Goal: Transaction & Acquisition: Purchase product/service

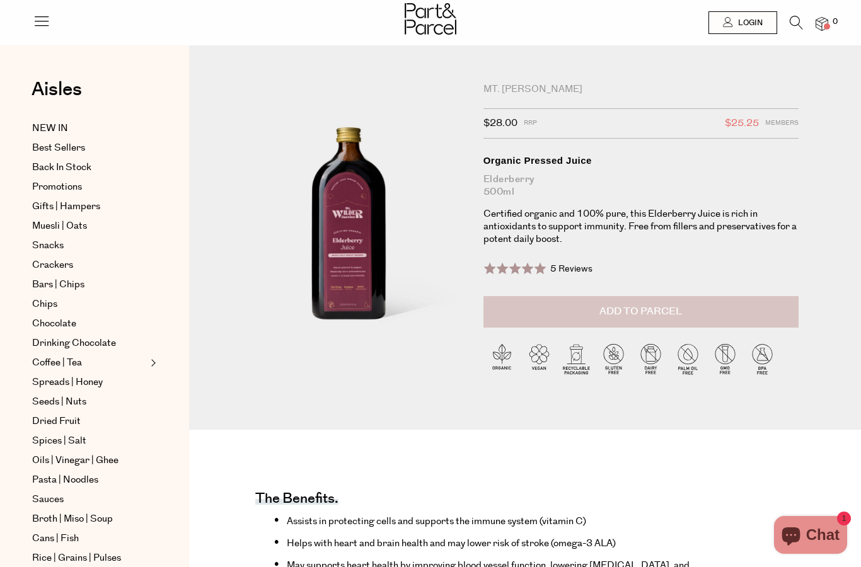
click at [649, 318] on span "Add to Parcel" at bounding box center [641, 312] width 83 height 15
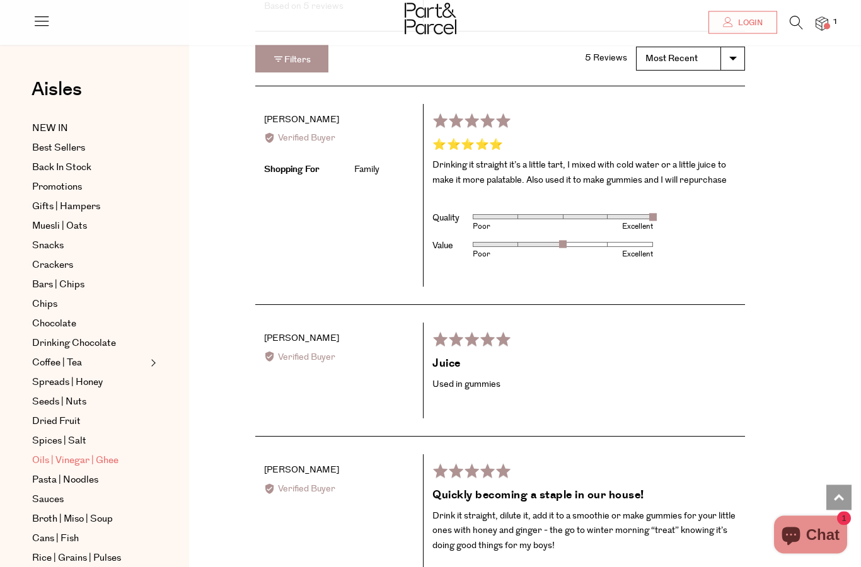
click at [73, 458] on span "Oils | Vinegar | Ghee" at bounding box center [75, 460] width 86 height 15
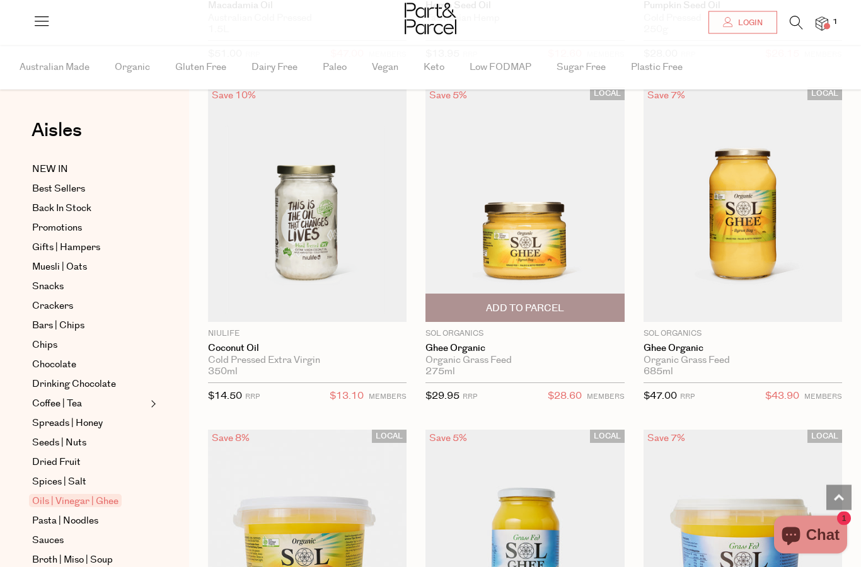
scroll to position [2160, 0]
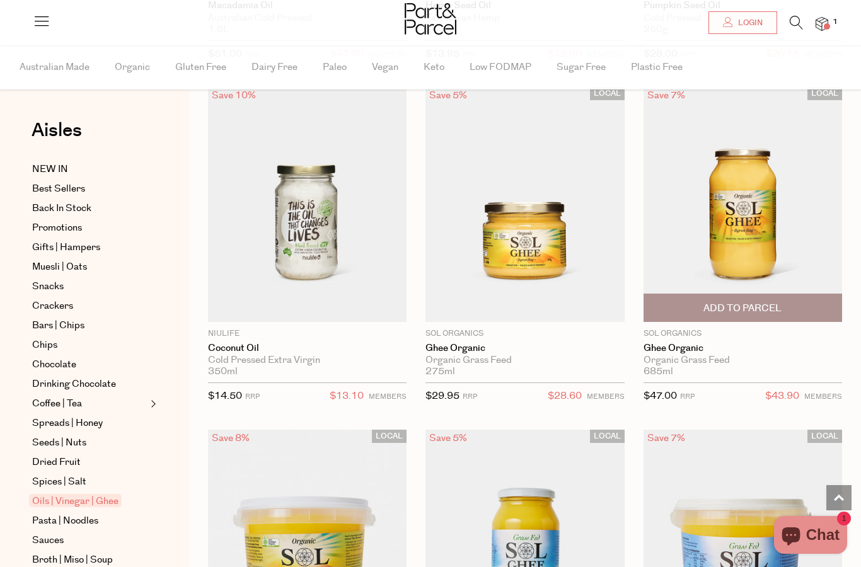
click at [743, 305] on span "Add To Parcel" at bounding box center [743, 308] width 78 height 13
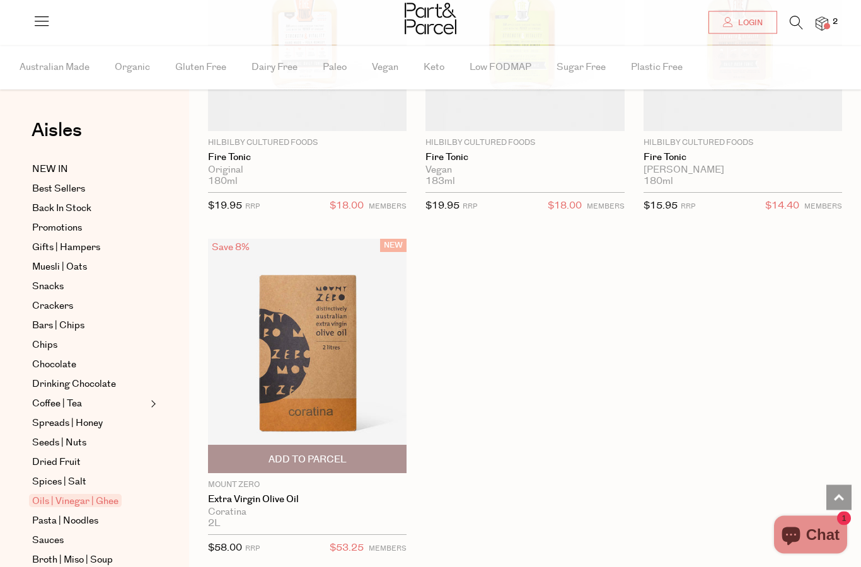
scroll to position [5460, 0]
click at [324, 339] on img at bounding box center [307, 356] width 199 height 235
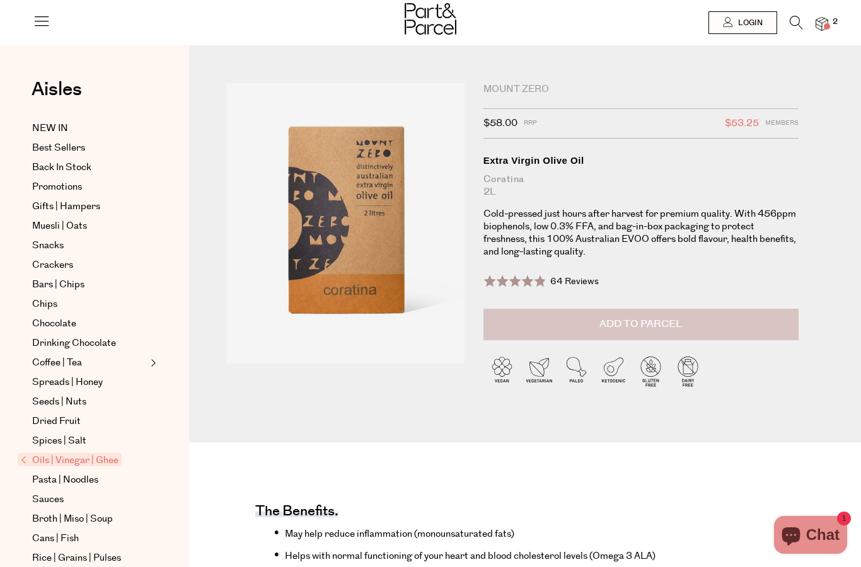
click at [668, 330] on span "Add to Parcel" at bounding box center [641, 324] width 83 height 15
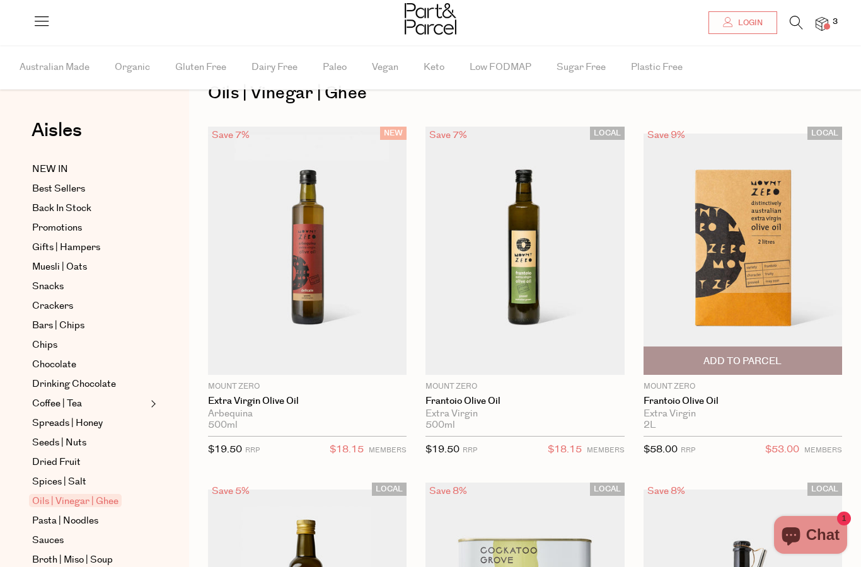
scroll to position [38, 0]
click at [746, 361] on span "Add To Parcel" at bounding box center [743, 360] width 78 height 13
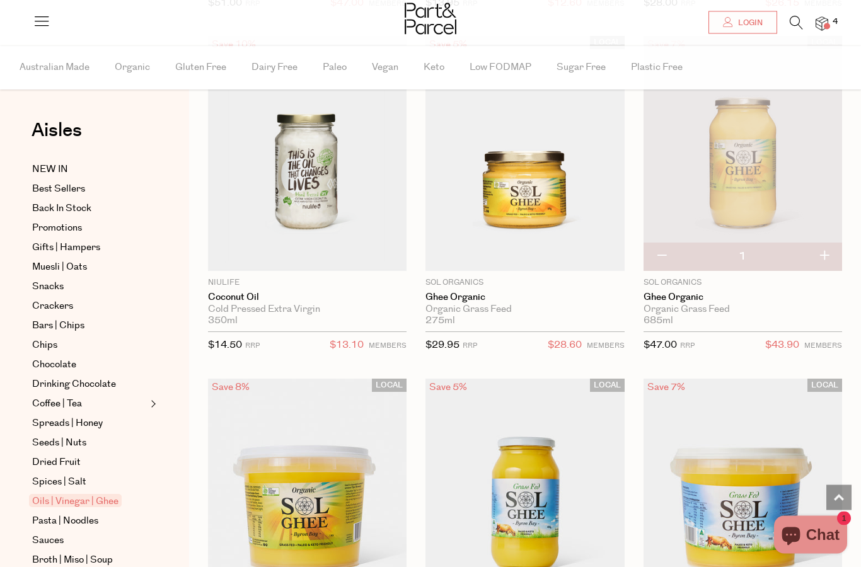
scroll to position [2211, 0]
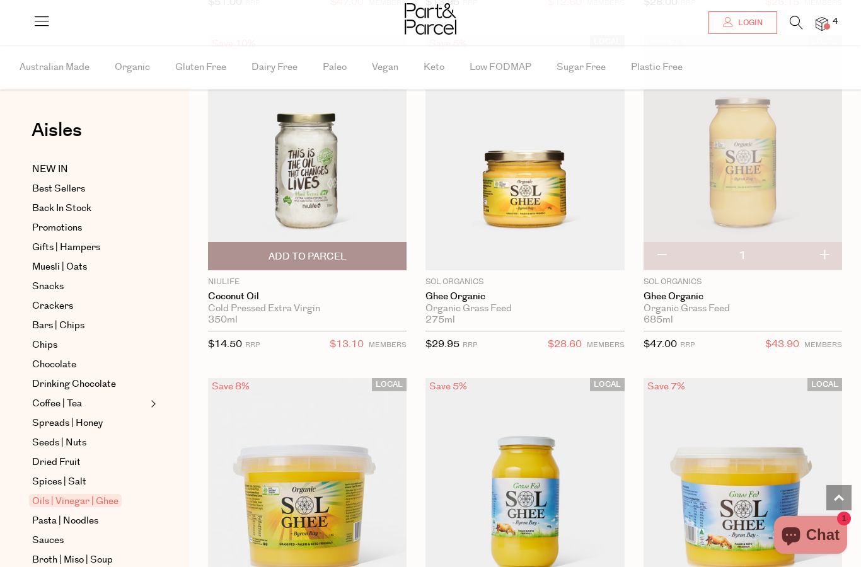
click at [293, 251] on span "Add To Parcel" at bounding box center [308, 256] width 78 height 13
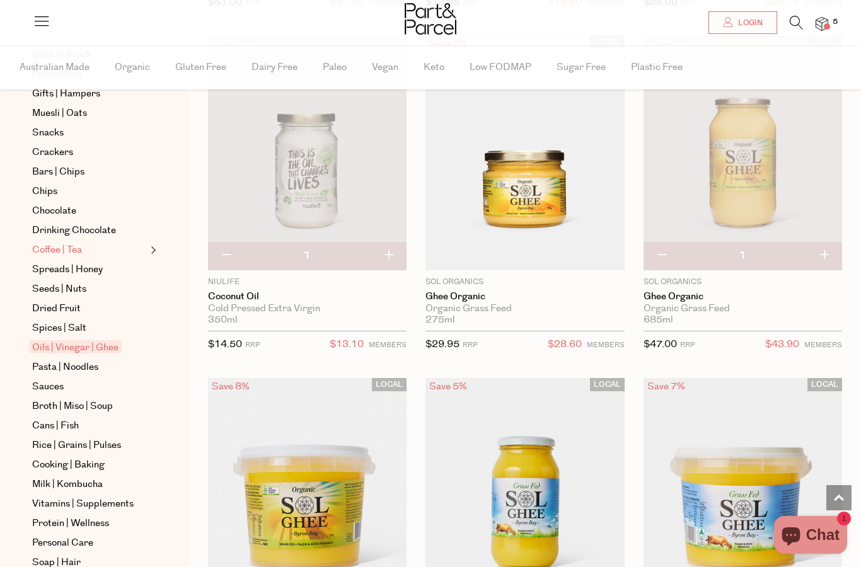
scroll to position [156, 0]
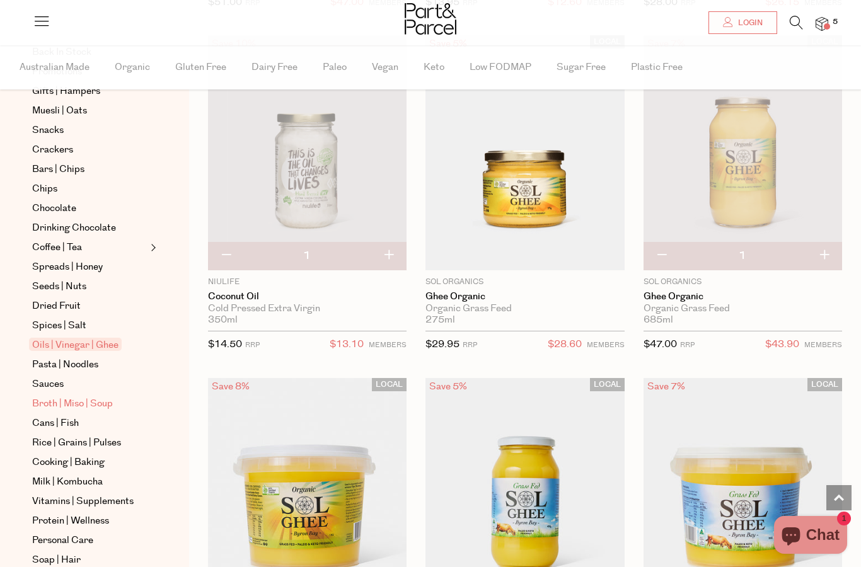
click at [85, 403] on span "Broth | Miso | Soup" at bounding box center [72, 404] width 81 height 15
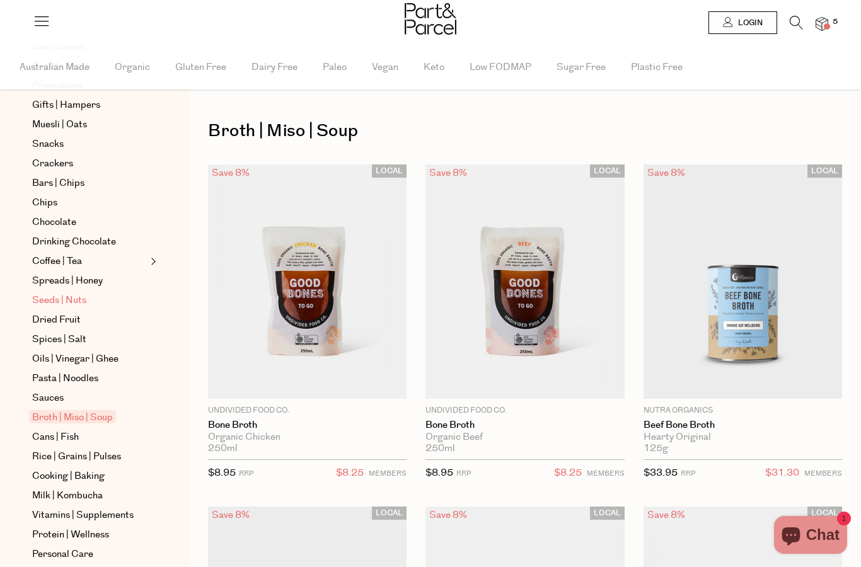
scroll to position [144, 0]
click at [55, 436] on span "Cans | Fish" at bounding box center [55, 436] width 47 height 15
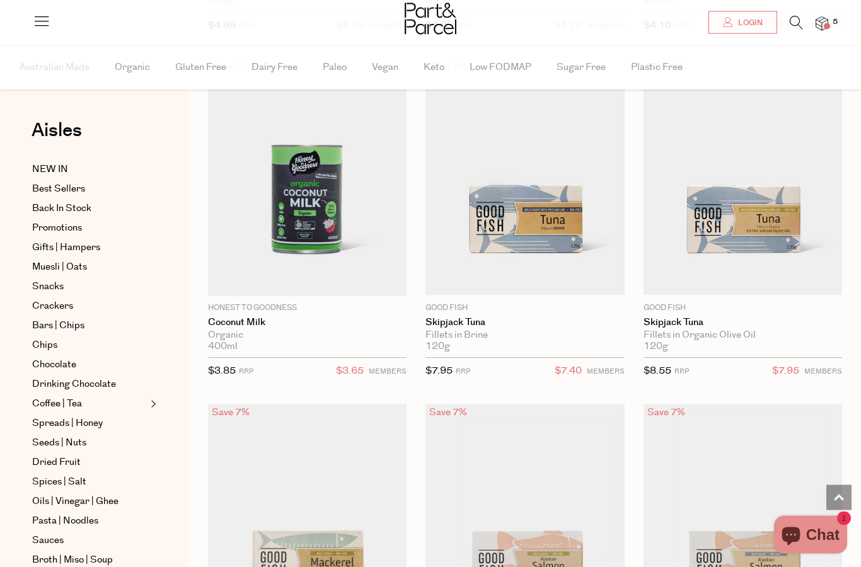
scroll to position [1821, 0]
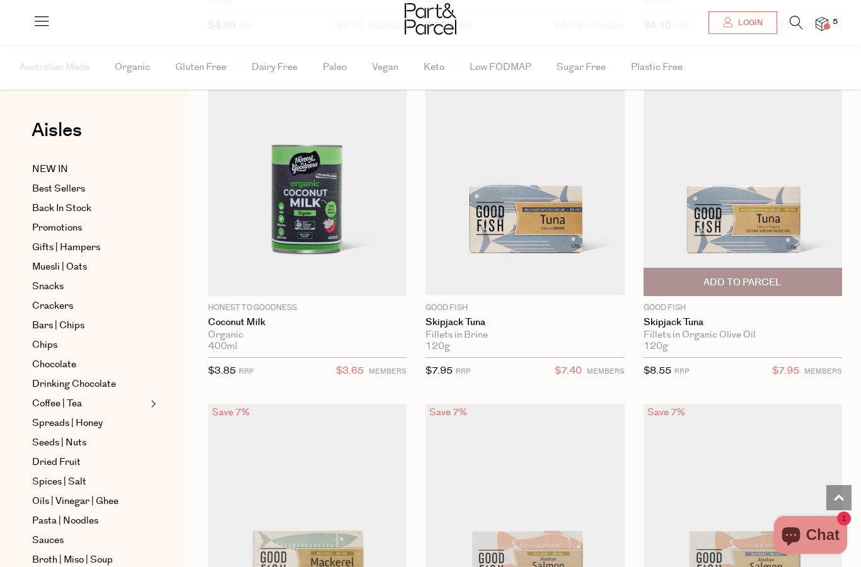
click at [750, 280] on span "Add To Parcel" at bounding box center [743, 282] width 78 height 13
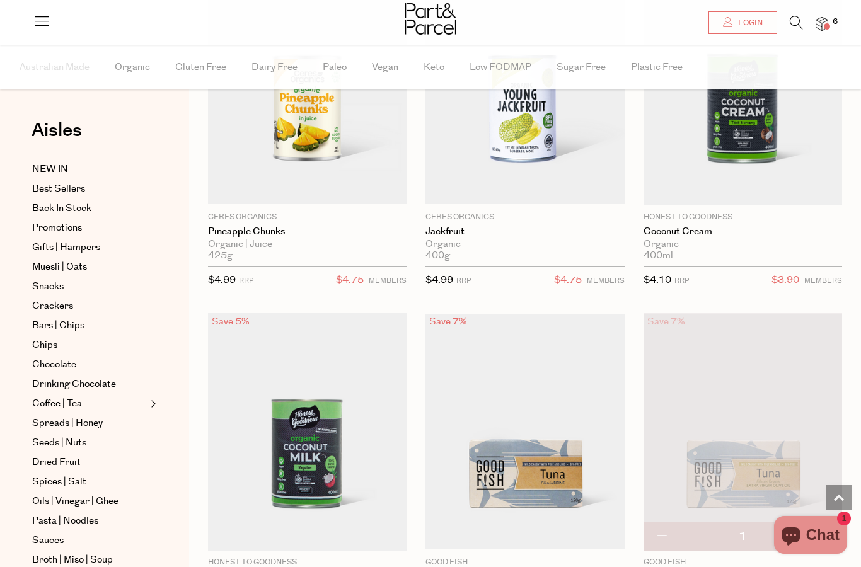
scroll to position [1558, 0]
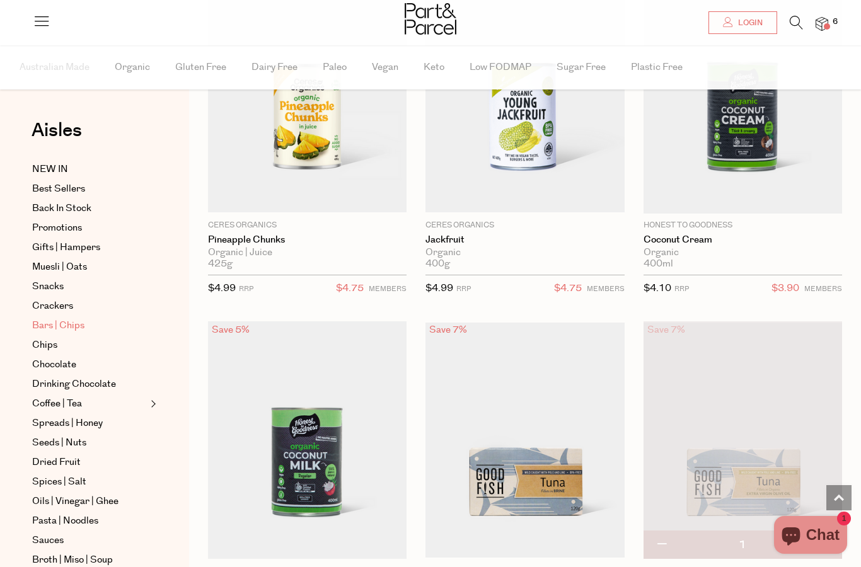
click at [62, 323] on span "Bars | Chips" at bounding box center [58, 325] width 52 height 15
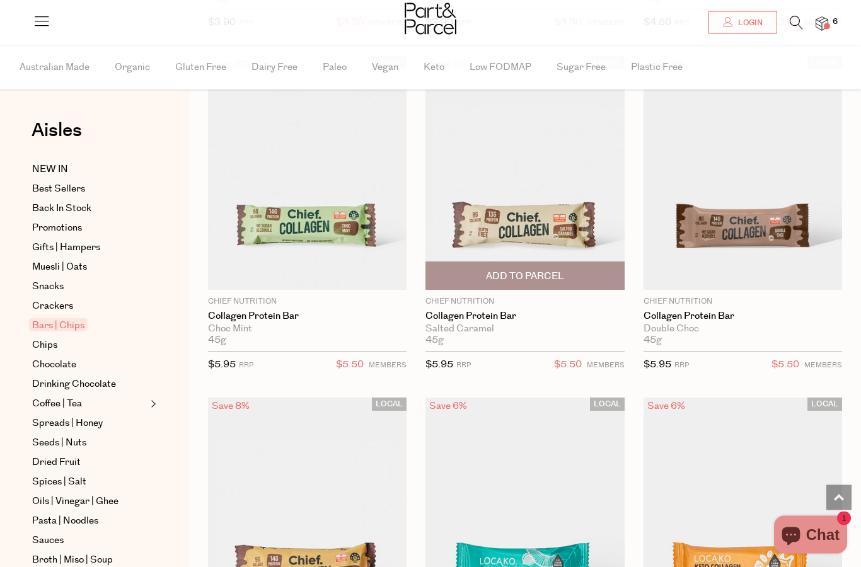
scroll to position [1493, 0]
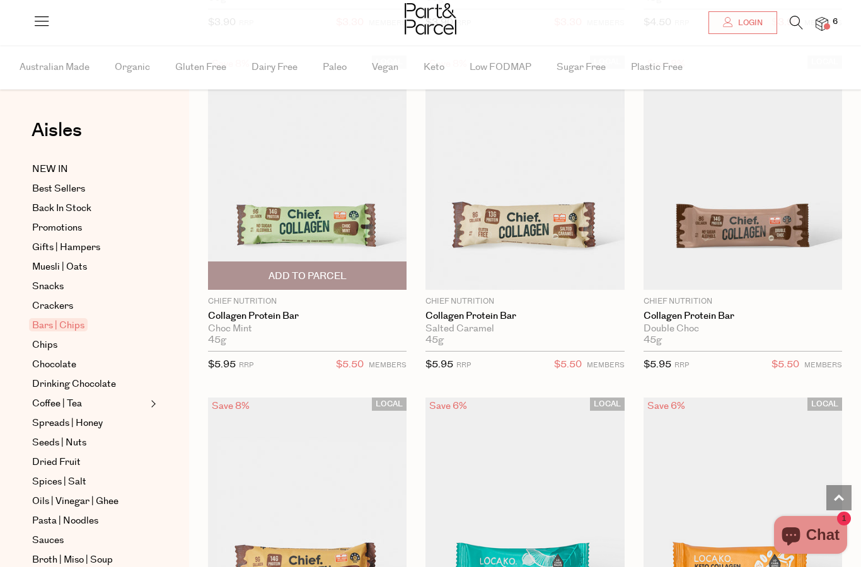
click at [308, 221] on img at bounding box center [307, 172] width 199 height 235
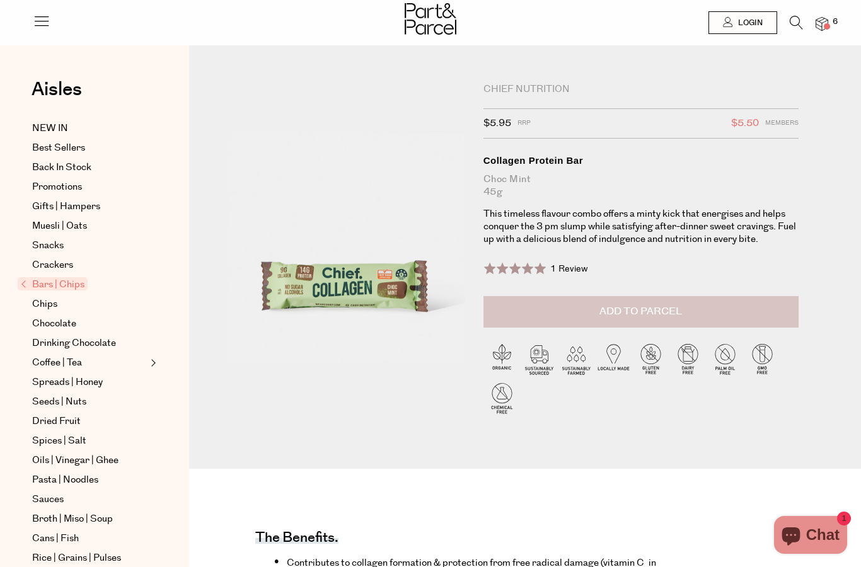
click at [629, 311] on span "Add to Parcel" at bounding box center [641, 312] width 83 height 15
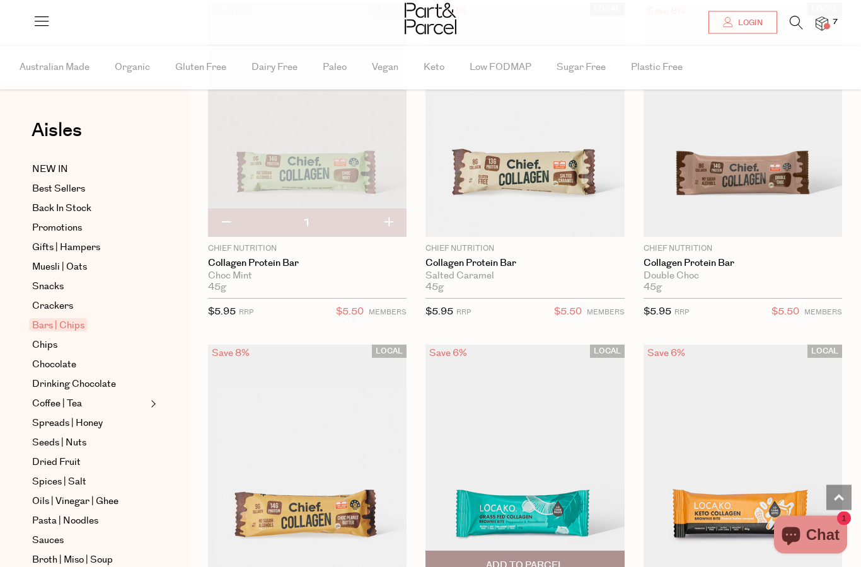
scroll to position [1545, 0]
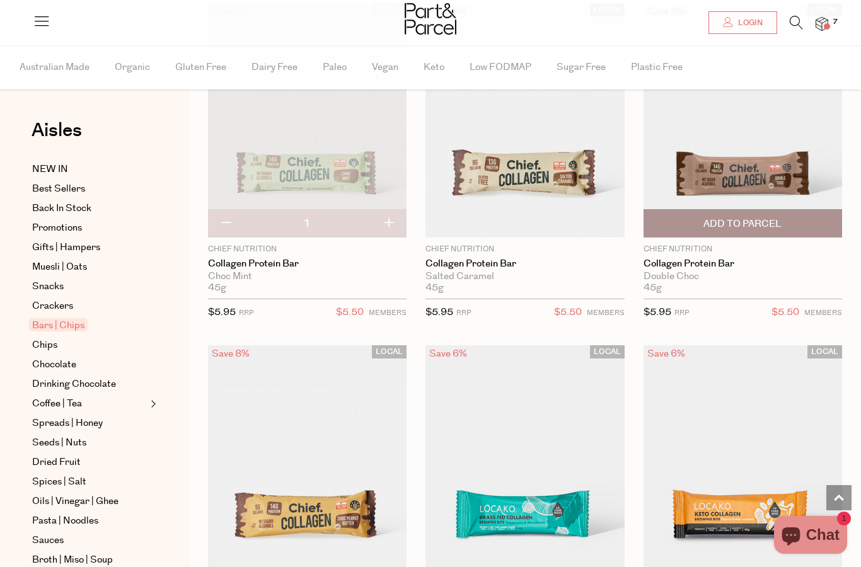
click at [764, 223] on span "Add To Parcel" at bounding box center [743, 224] width 78 height 13
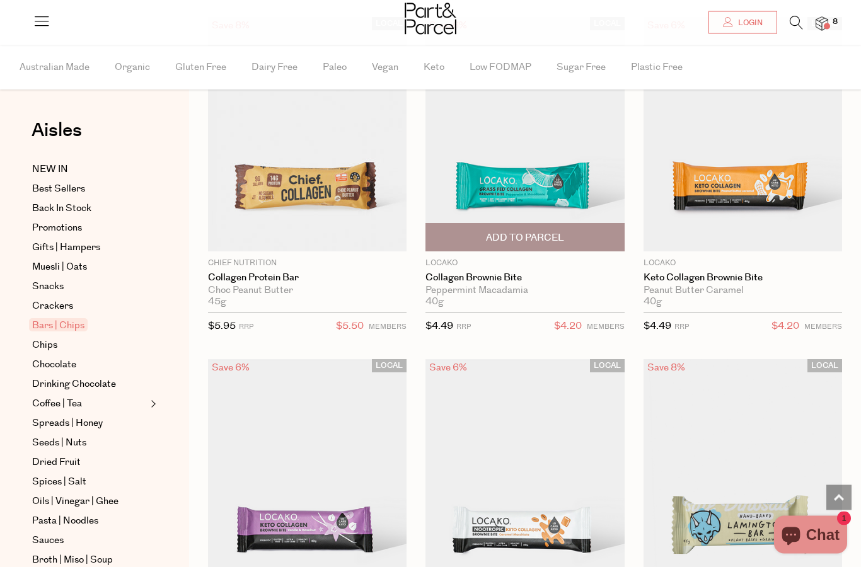
scroll to position [1875, 0]
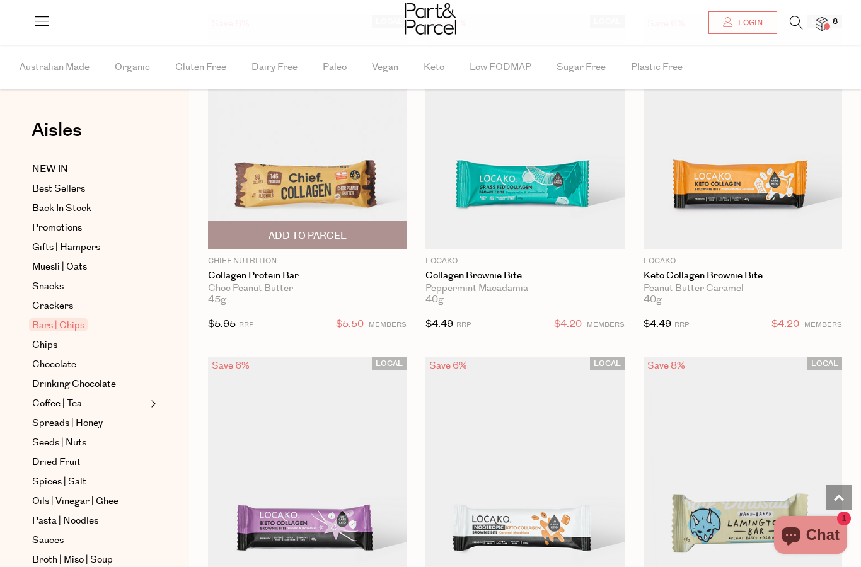
click at [289, 230] on span "Add To Parcel" at bounding box center [308, 236] width 78 height 13
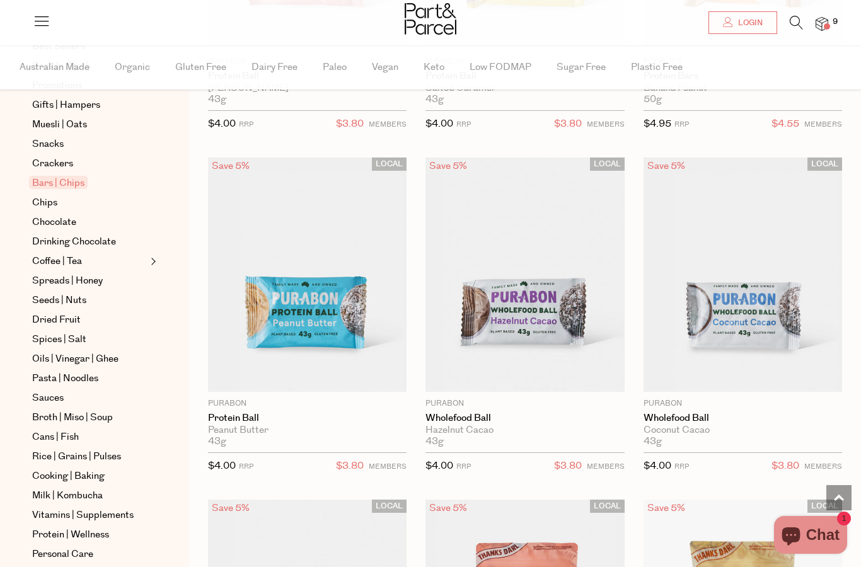
scroll to position [146, 0]
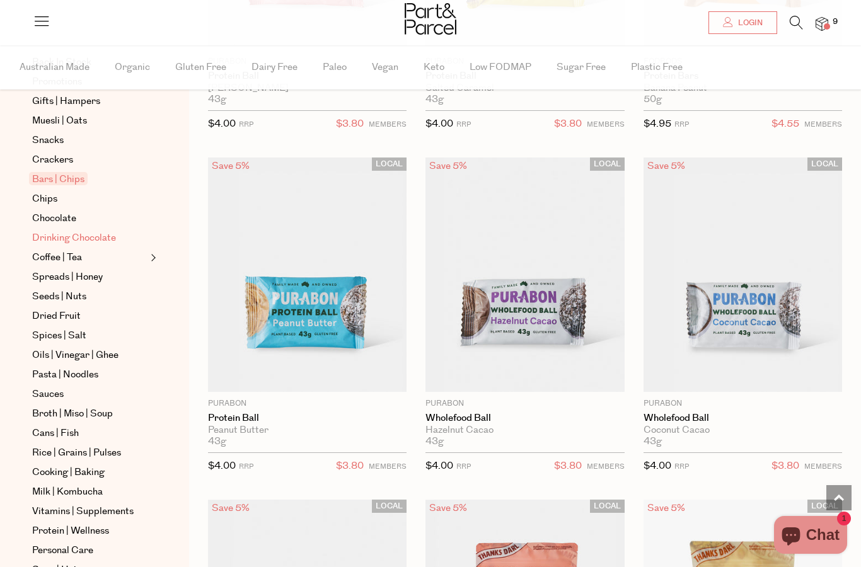
click at [76, 243] on span "Drinking Chocolate" at bounding box center [74, 238] width 84 height 15
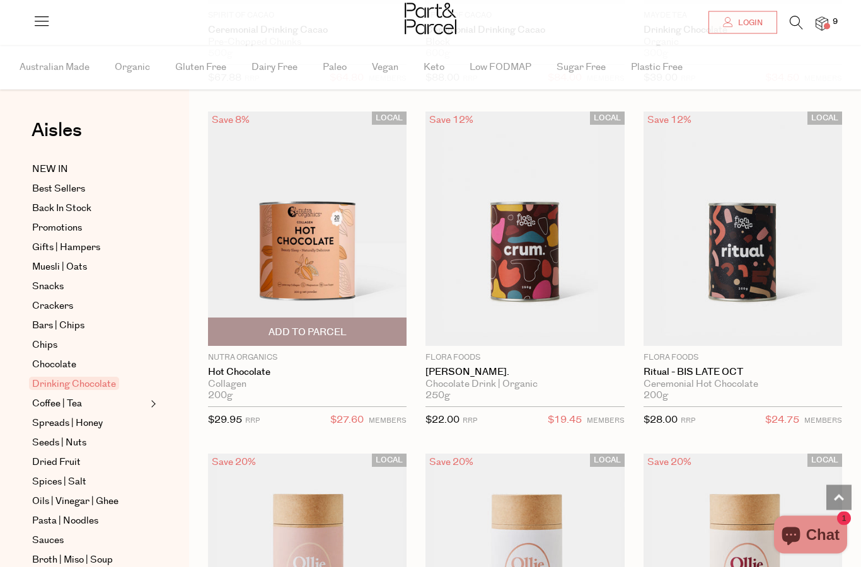
scroll to position [1465, 0]
click at [306, 270] on img at bounding box center [307, 229] width 199 height 235
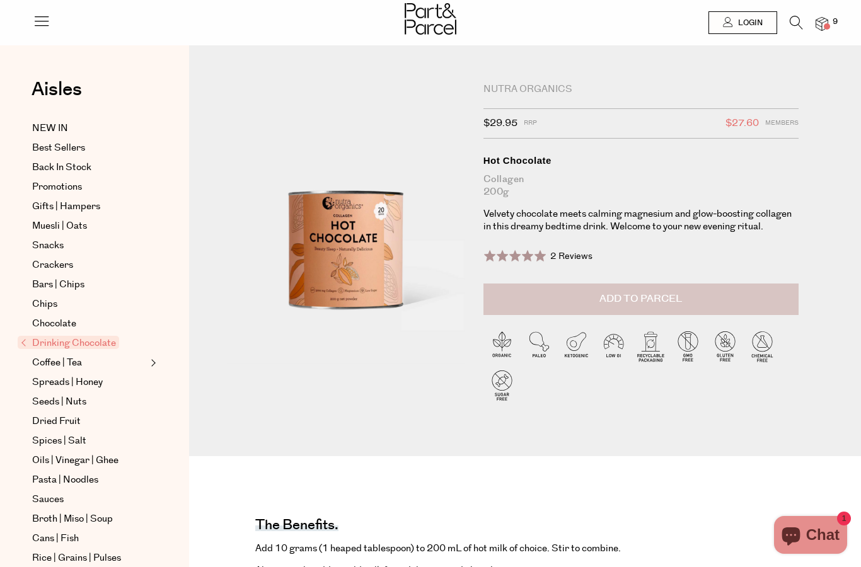
click at [637, 307] on button "Add to Parcel" at bounding box center [641, 300] width 315 height 32
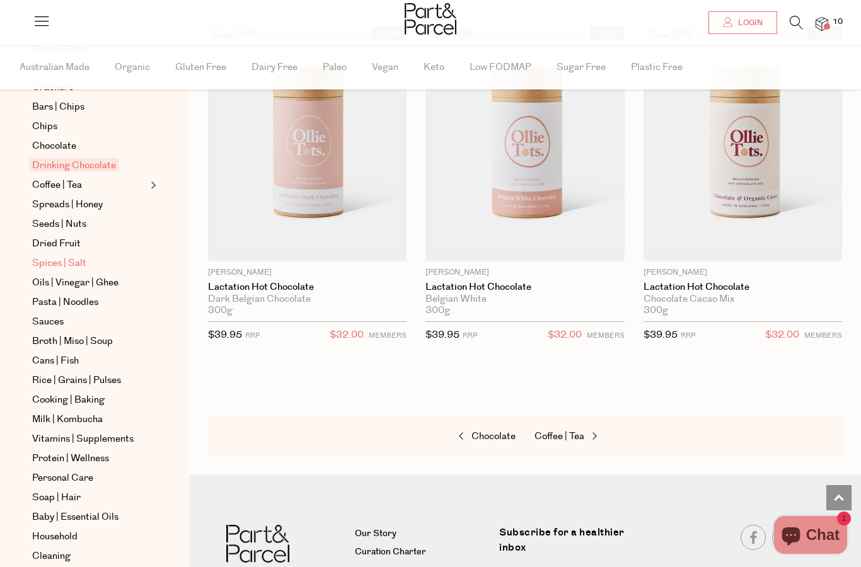
scroll to position [230, 0]
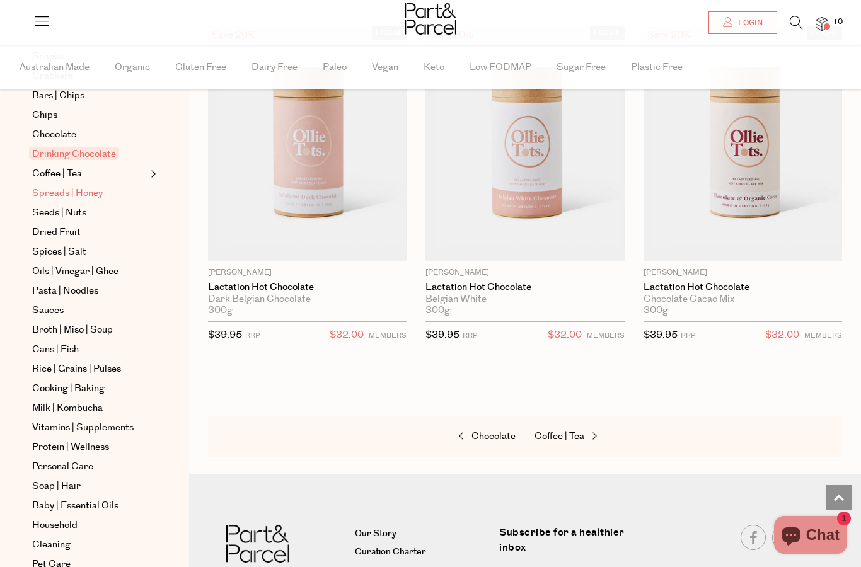
click at [80, 195] on span "Spreads | Honey" at bounding box center [67, 193] width 71 height 15
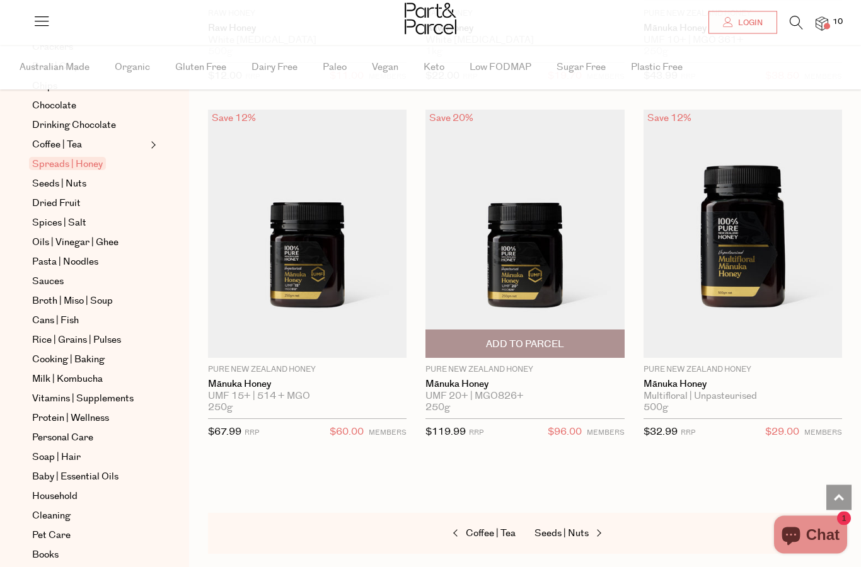
scroll to position [4539, 0]
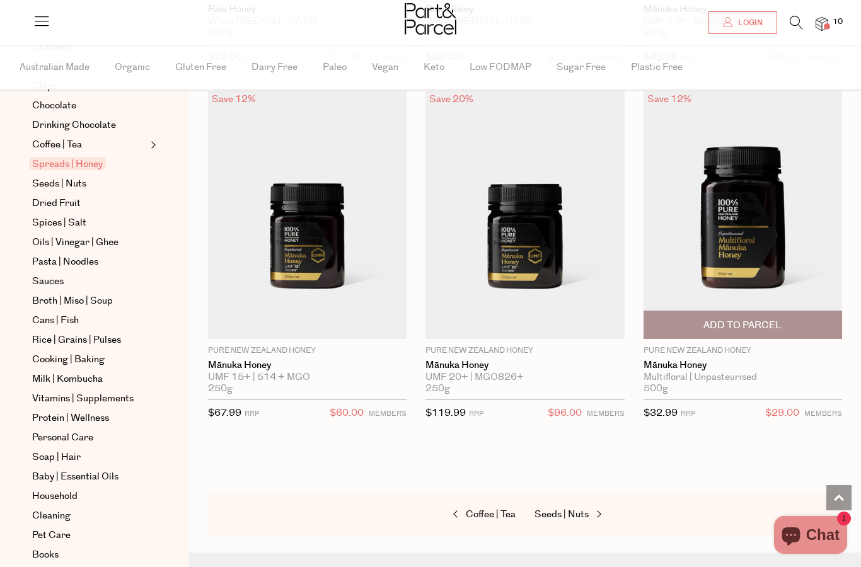
click at [757, 319] on span "Add To Parcel" at bounding box center [743, 325] width 78 height 13
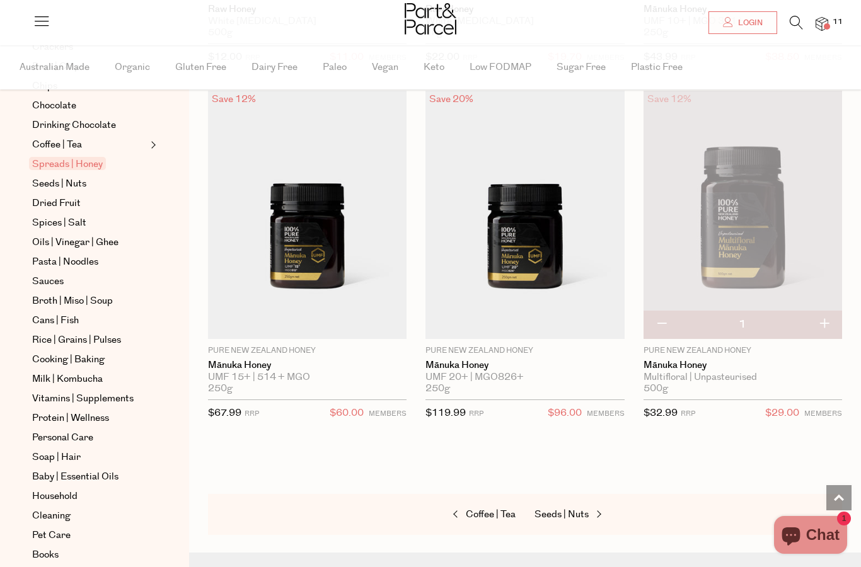
click at [830, 28] on span at bounding box center [827, 26] width 6 height 6
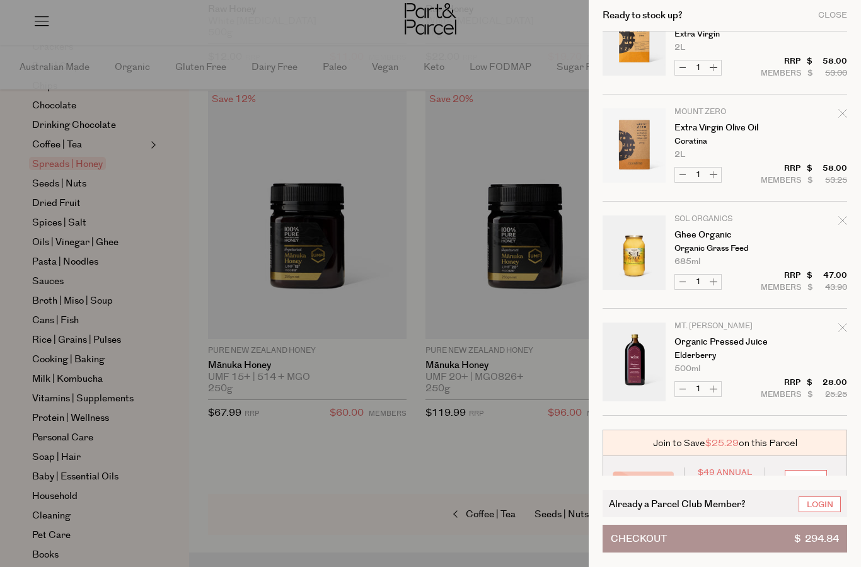
scroll to position [794, 0]
click at [262, 470] on div at bounding box center [430, 283] width 861 height 567
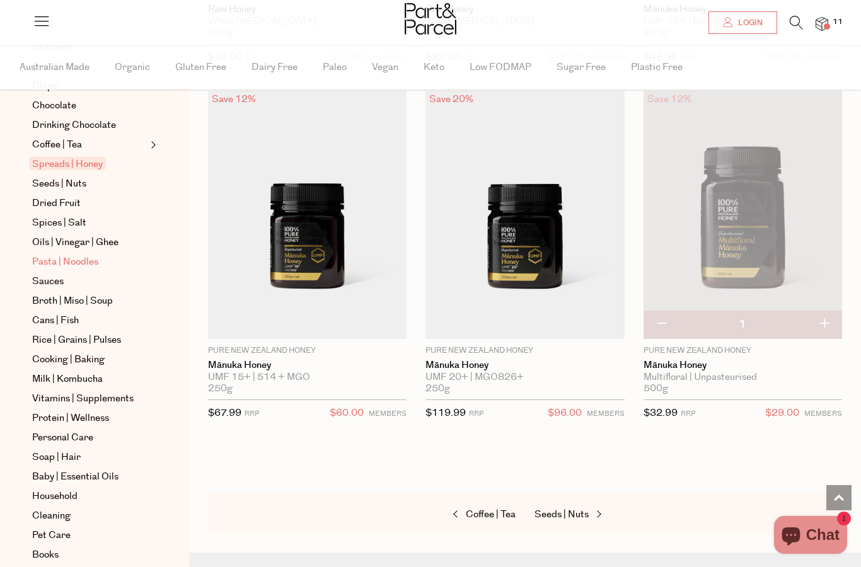
click at [54, 262] on span "Pasta | Noodles" at bounding box center [65, 262] width 66 height 15
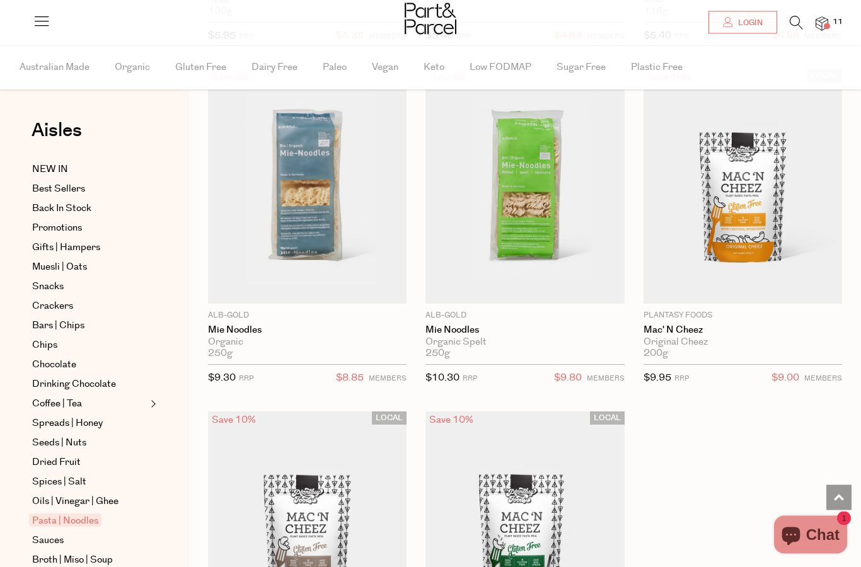
scroll to position [5952, 0]
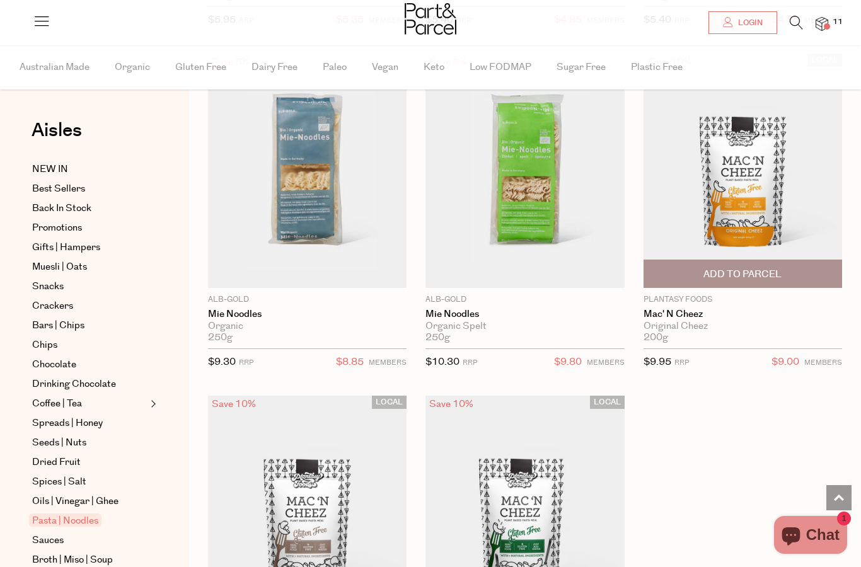
click at [742, 193] on img at bounding box center [743, 171] width 199 height 235
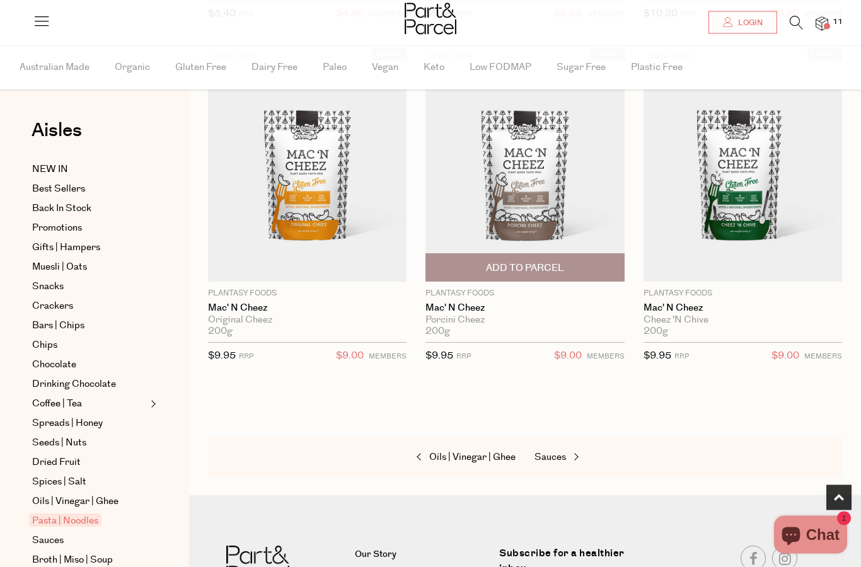
scroll to position [458, 0]
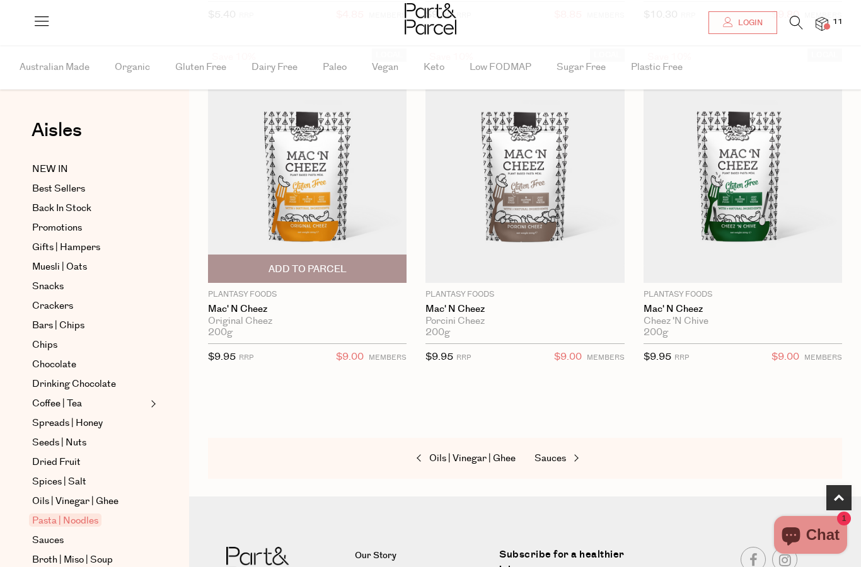
click at [303, 143] on img at bounding box center [307, 166] width 199 height 235
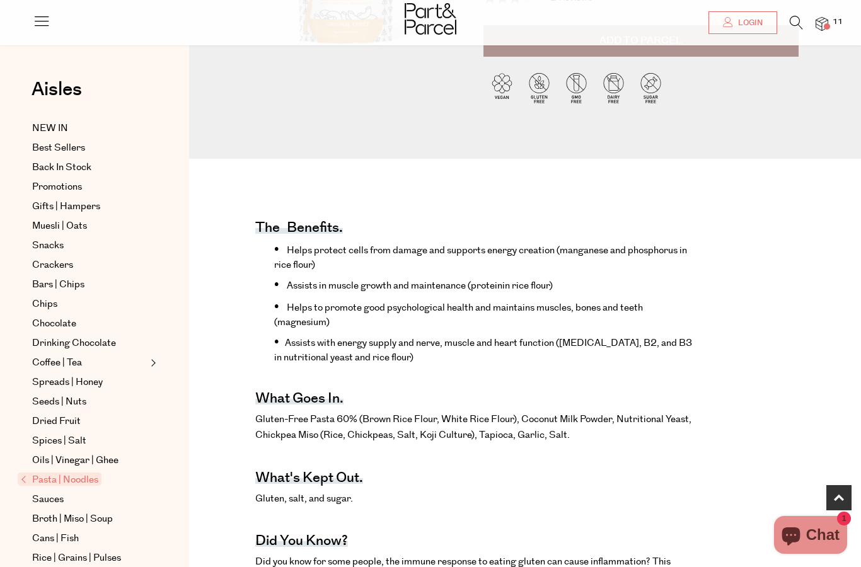
scroll to position [132, 0]
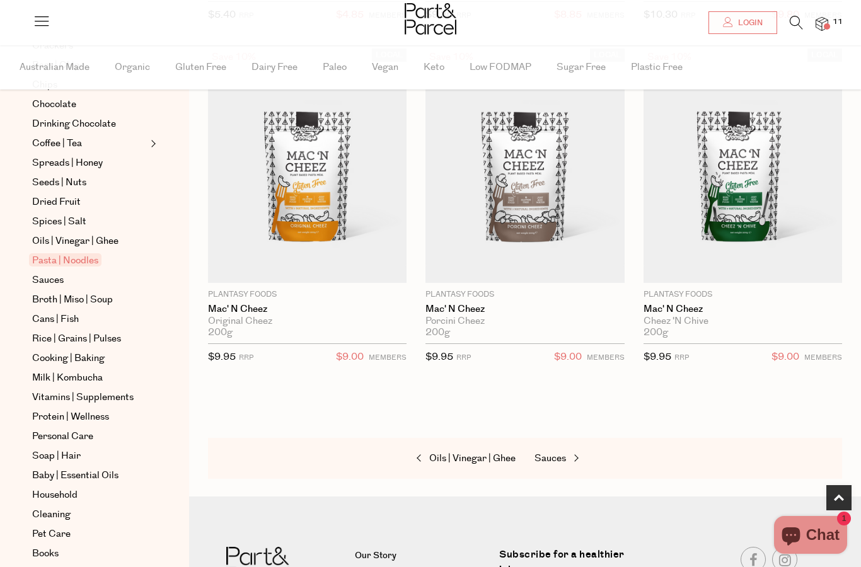
scroll to position [259, 0]
click at [106, 399] on span "Vitamins | Supplements" at bounding box center [83, 399] width 102 height 15
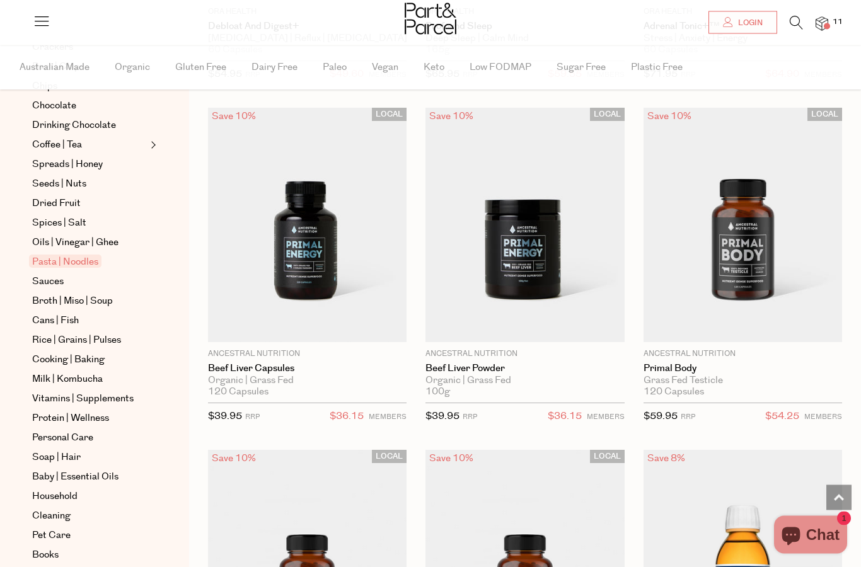
scroll to position [4879, 0]
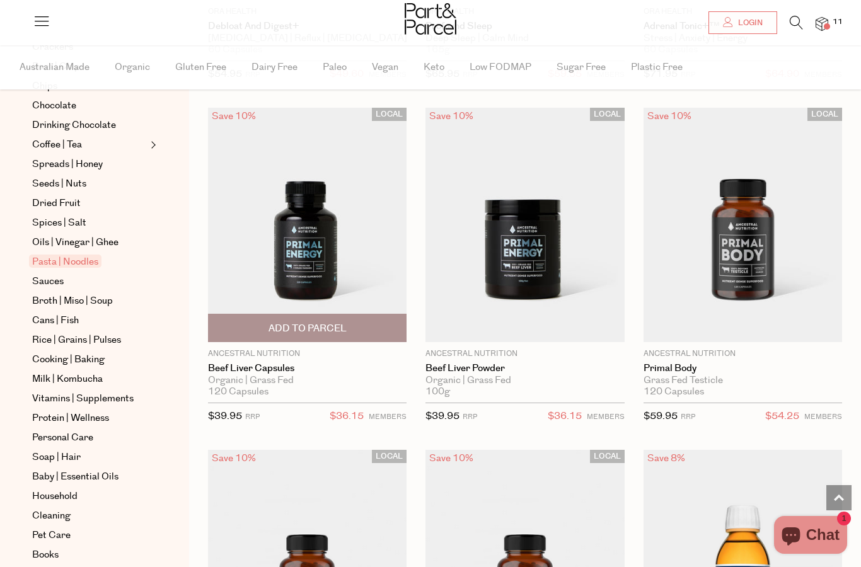
click at [296, 322] on span "Add To Parcel" at bounding box center [308, 328] width 78 height 13
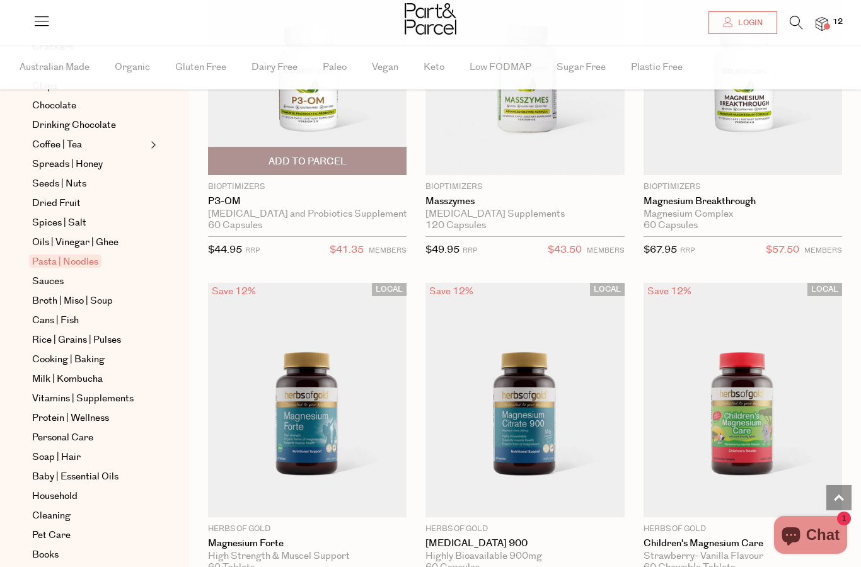
scroll to position [0, 0]
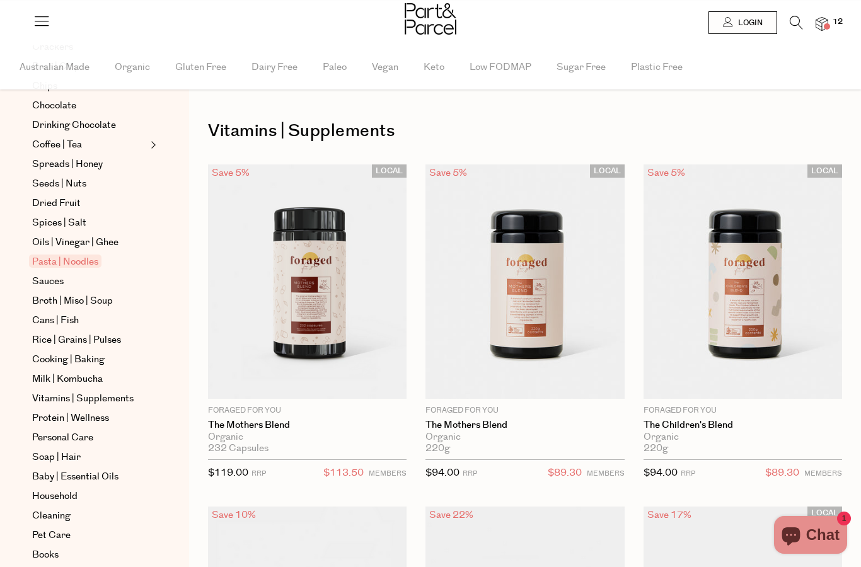
click at [803, 23] on icon at bounding box center [796, 23] width 13 height 14
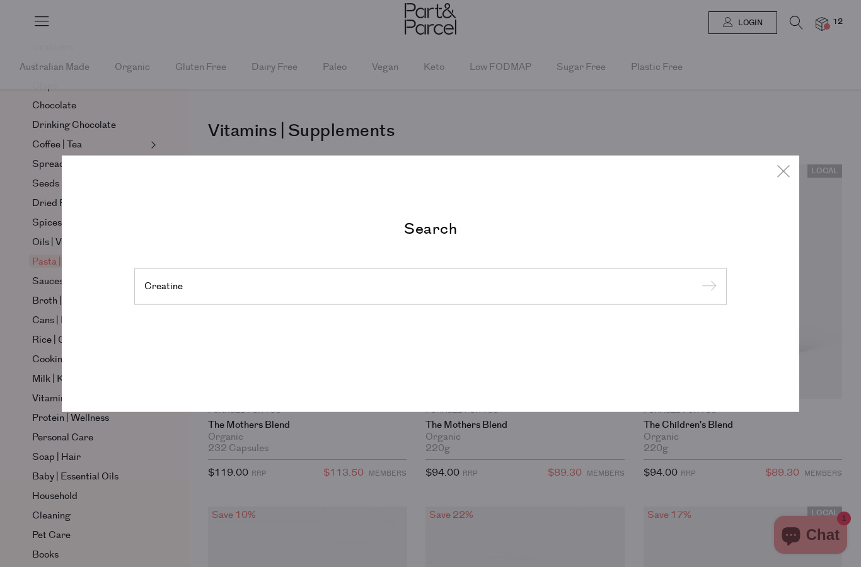
type input "Creatine"
click at [707, 288] on input "submit" at bounding box center [707, 287] width 19 height 19
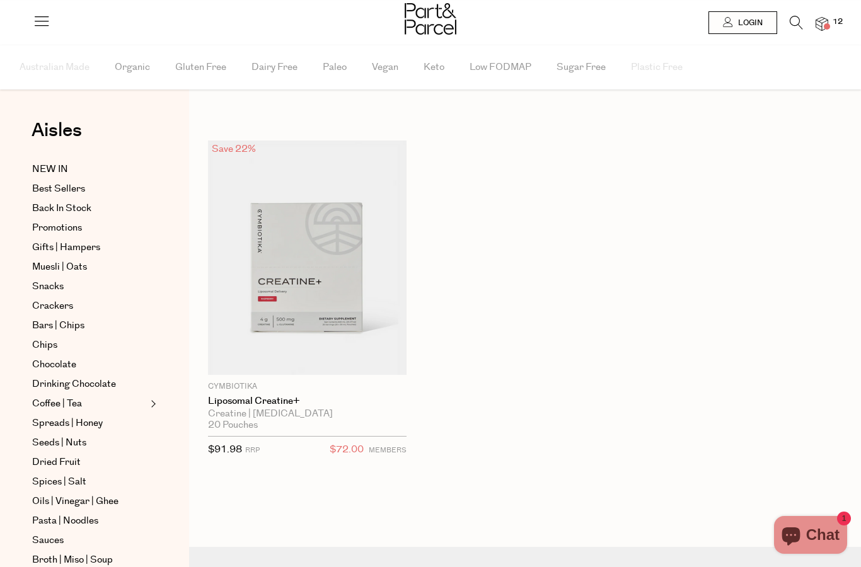
click at [803, 23] on icon at bounding box center [796, 23] width 13 height 14
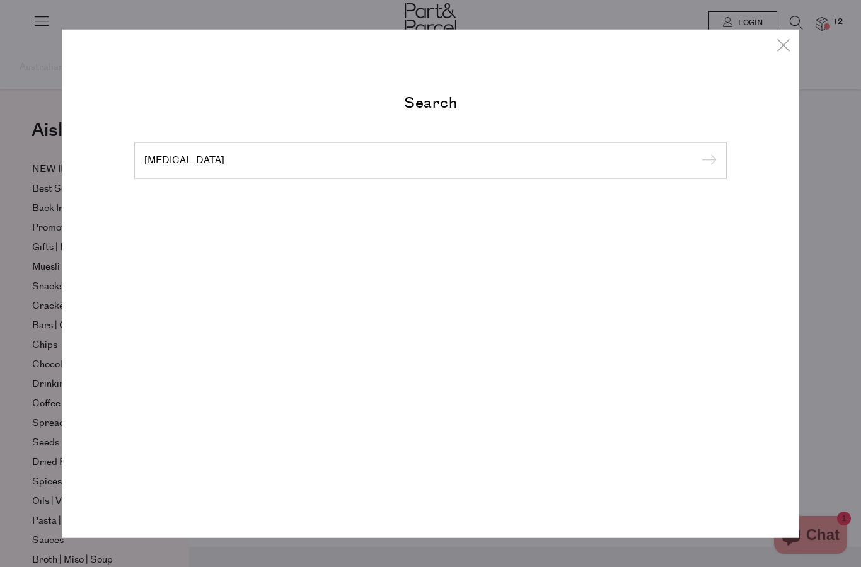
type input "[MEDICAL_DATA]"
click at [707, 171] on input "submit" at bounding box center [707, 161] width 19 height 19
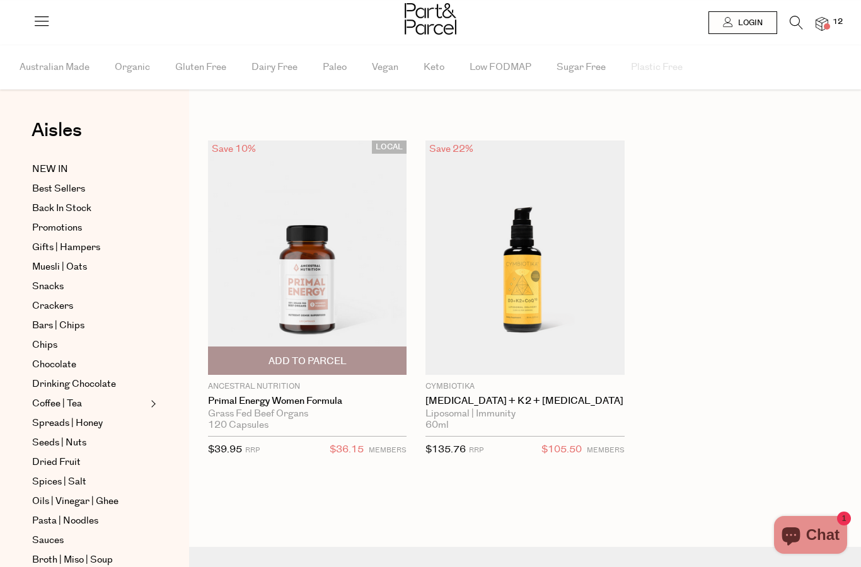
click at [300, 291] on img at bounding box center [307, 258] width 199 height 235
